Goal: Task Accomplishment & Management: Manage account settings

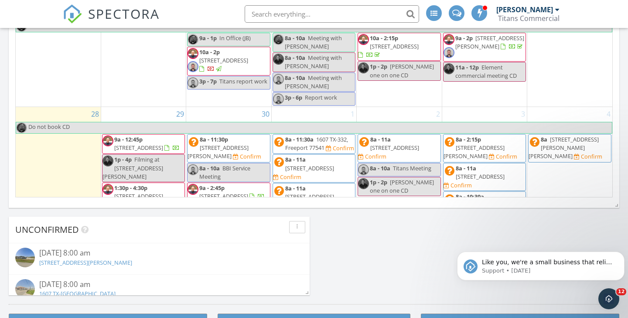
scroll to position [163, 0]
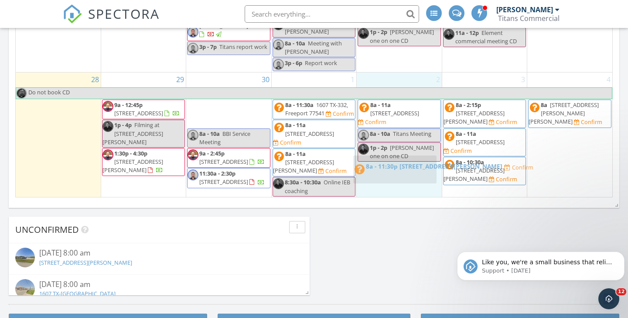
drag, startPoint x: 238, startPoint y: 100, endPoint x: 409, endPoint y: 165, distance: 182.7
click at [409, 165] on body "SPECTORA Kerry Kohl Titans Commercial Role: Inspector Change Role Dashboard New…" at bounding box center [314, 5] width 628 height 1237
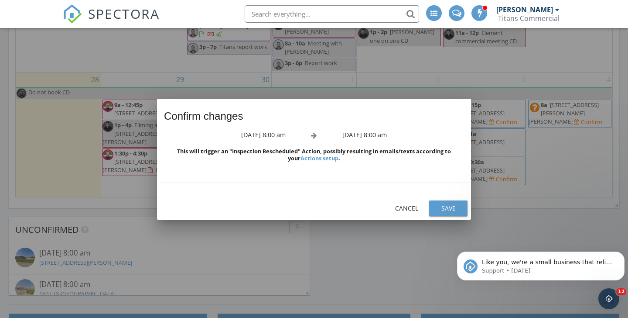
scroll to position [154, 0]
click at [446, 205] on div "Save" at bounding box center [448, 207] width 24 height 9
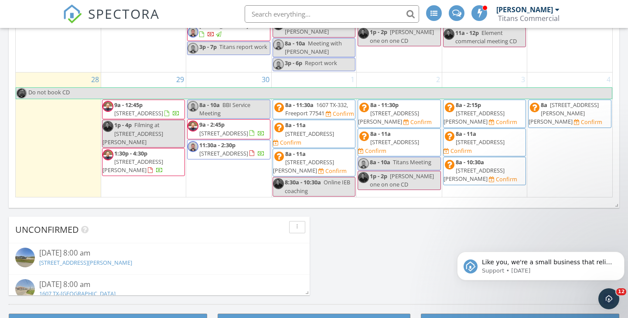
click at [154, 109] on span "13016 Player St, Houston 77045" at bounding box center [138, 113] width 49 height 8
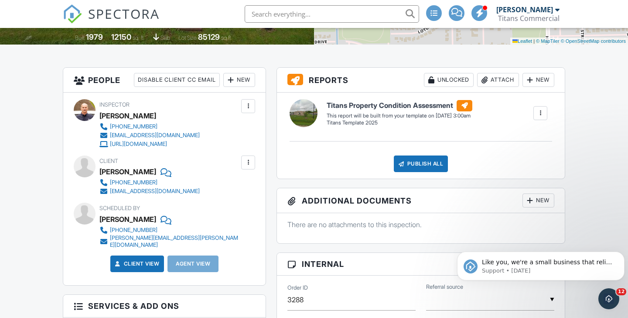
click at [538, 117] on div at bounding box center [540, 113] width 9 height 9
click at [534, 143] on div "Build Now" at bounding box center [523, 138] width 42 height 10
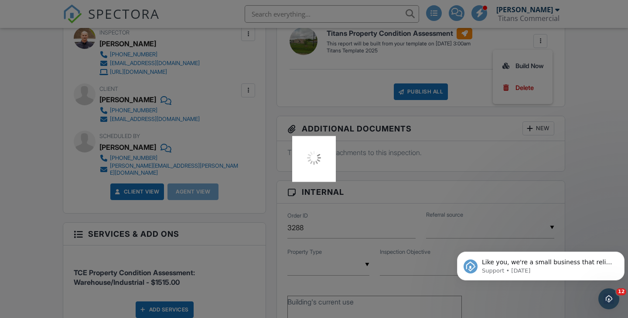
scroll to position [320, 0]
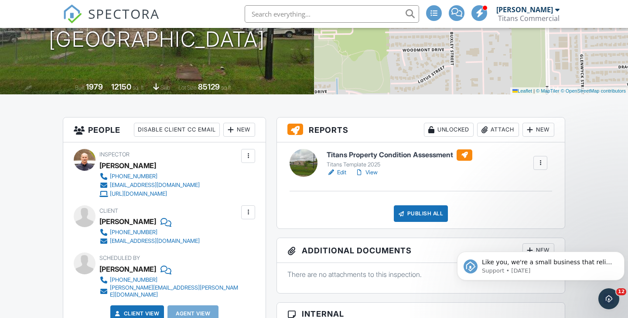
scroll to position [92, 0]
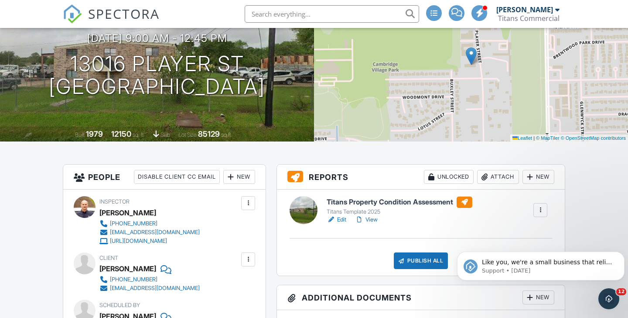
click at [341, 224] on link "Edit" at bounding box center [337, 219] width 20 height 9
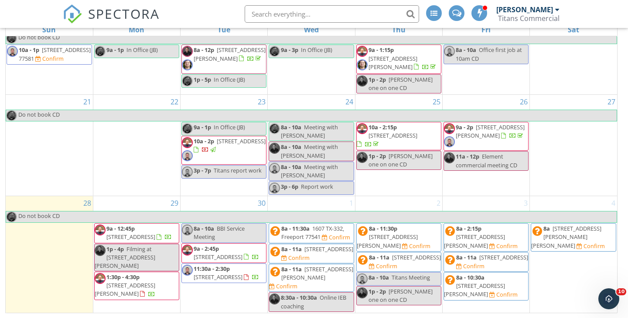
click at [124, 281] on span "8403 Bassett St, Houston 77051" at bounding box center [125, 289] width 61 height 16
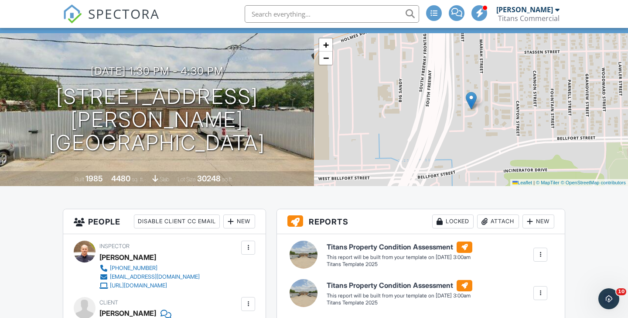
scroll to position [141, 0]
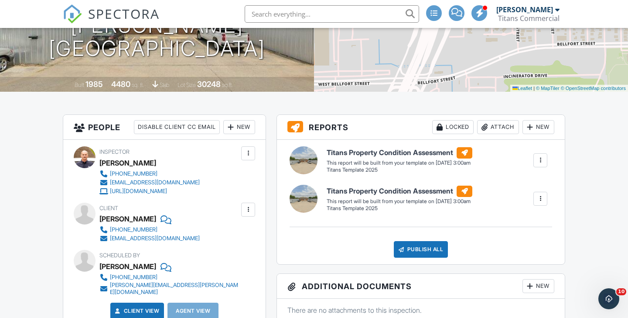
click at [539, 203] on div at bounding box center [540, 198] width 9 height 9
click at [519, 250] on div "Delete" at bounding box center [525, 245] width 18 height 10
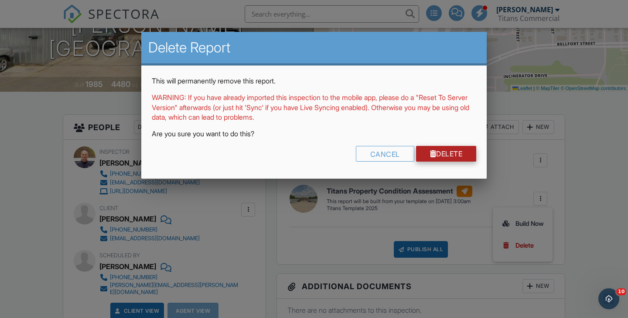
click at [448, 156] on link "Delete" at bounding box center [446, 154] width 61 height 16
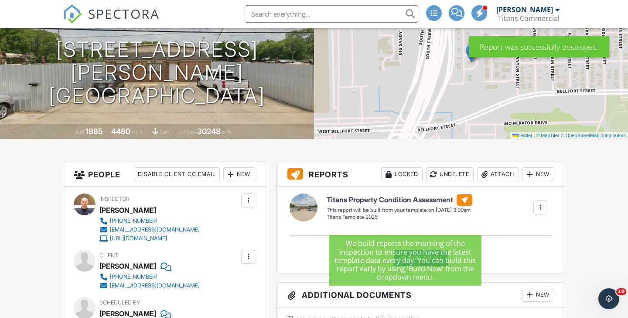
click at [538, 212] on div at bounding box center [540, 207] width 9 height 9
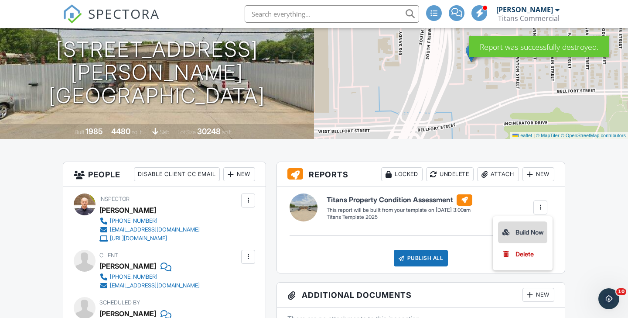
click at [522, 237] on div "Build Now" at bounding box center [523, 232] width 42 height 10
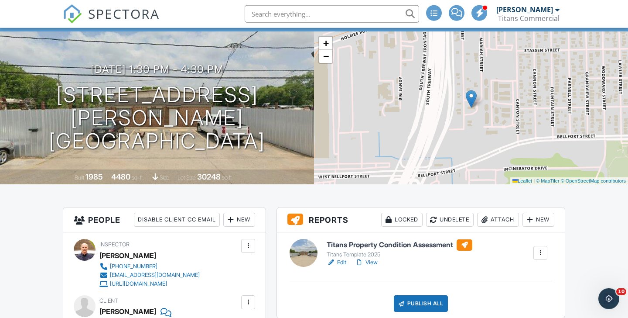
scroll to position [94, 0]
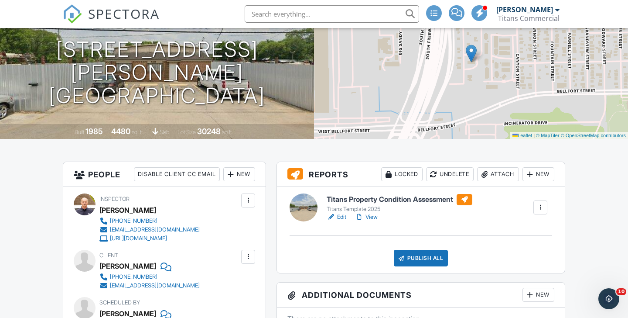
click at [343, 221] on link "Edit" at bounding box center [337, 217] width 20 height 9
